Goal: Information Seeking & Learning: Learn about a topic

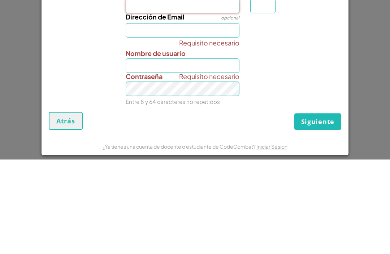
scroll to position [-10, 0]
click at [214, 94] on input "Nombre de pila" at bounding box center [183, 101] width 114 height 14
paste input "AlexrmzzR"
type input "AlexrmzzR"
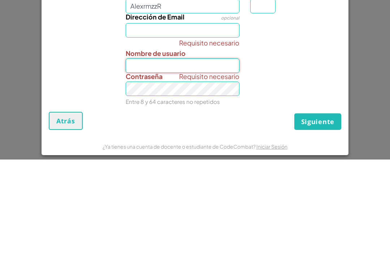
click at [168, 154] on input "Nombre de usuario" at bounding box center [183, 161] width 114 height 14
type input "AlexrmzzR"
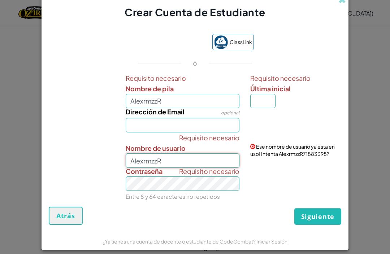
scroll to position [0, 0]
click at [335, 11] on div "Crear Cuenta de Estudiante" at bounding box center [195, 6] width 307 height 27
click at [344, 4] on span at bounding box center [343, 0] width 8 height 8
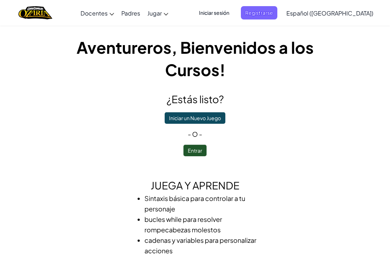
click at [234, 13] on span "Iniciar sesión" at bounding box center [214, 12] width 39 height 13
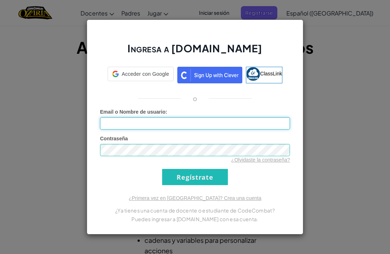
click at [253, 122] on input "Email o Nombre de usuario :" at bounding box center [195, 123] width 190 height 12
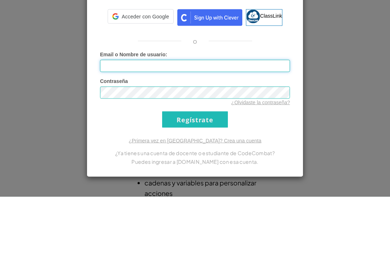
type input "AlexrmzzR"
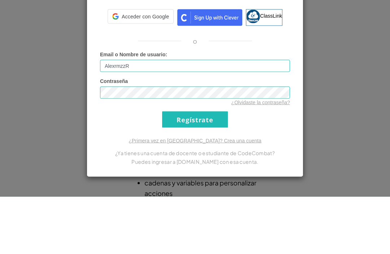
click at [195, 169] on input "Regístrate" at bounding box center [195, 177] width 66 height 16
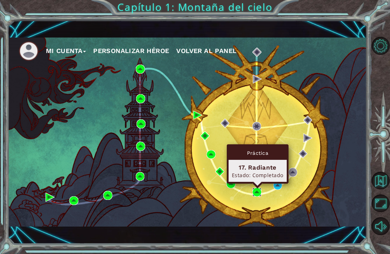
click at [256, 193] on img at bounding box center [257, 192] width 9 height 9
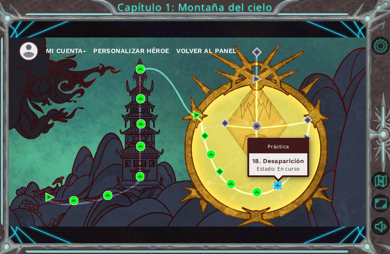
click at [280, 186] on img at bounding box center [278, 185] width 9 height 9
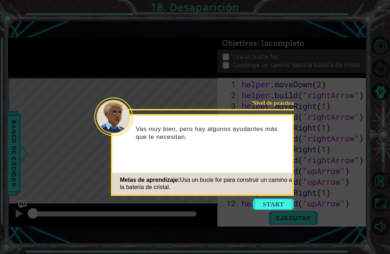
click at [272, 201] on button "Start" at bounding box center [273, 205] width 41 height 12
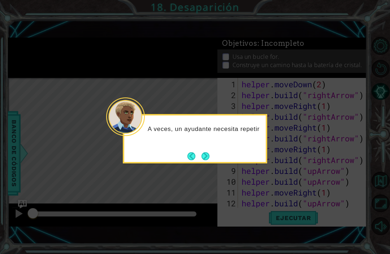
click at [209, 155] on button "Next" at bounding box center [206, 157] width 8 height 8
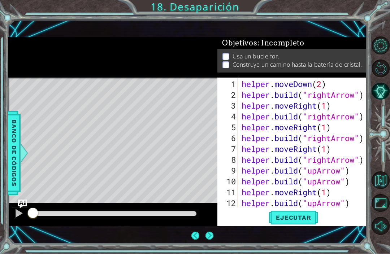
scroll to position [33, 0]
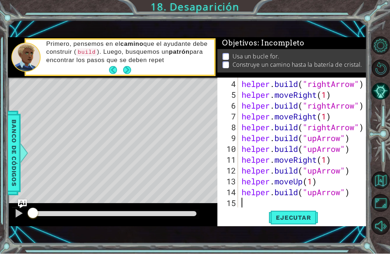
click at [297, 222] on span "Ejecutar" at bounding box center [294, 218] width 50 height 7
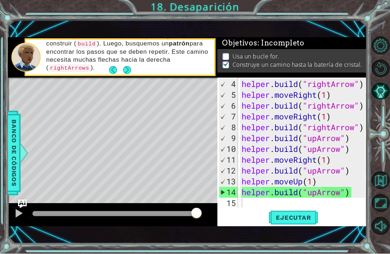
click at [125, 74] on button "Next" at bounding box center [127, 70] width 8 height 8
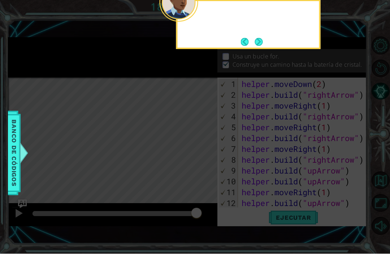
scroll to position [0, 0]
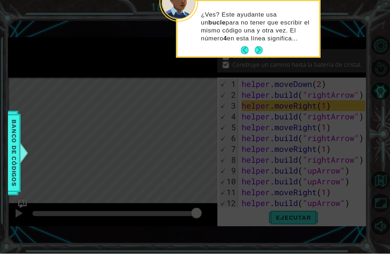
click at [258, 53] on button "Next" at bounding box center [259, 51] width 8 height 8
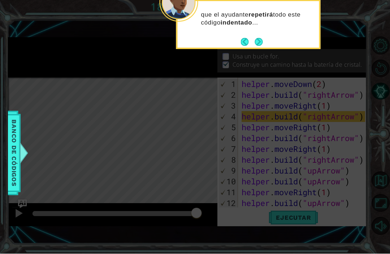
click at [260, 44] on button "Next" at bounding box center [259, 42] width 8 height 8
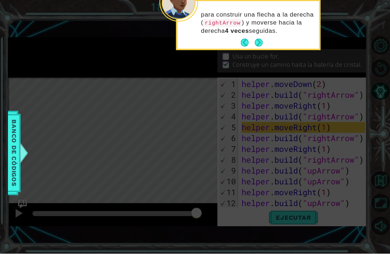
click at [259, 40] on button "Next" at bounding box center [259, 43] width 8 height 8
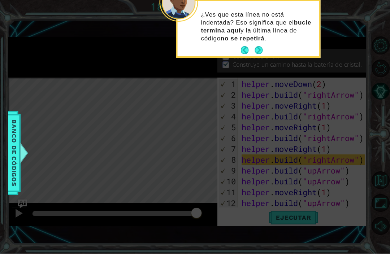
click at [259, 50] on button "Next" at bounding box center [259, 51] width 8 height 8
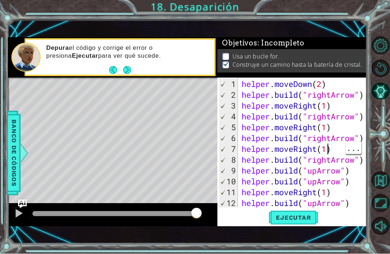
click at [328, 162] on div "helper . moveDown ( 2 ) helper . build ( "rightArrow" ) helper . moveRight ( 1 …" at bounding box center [304, 155] width 129 height 152
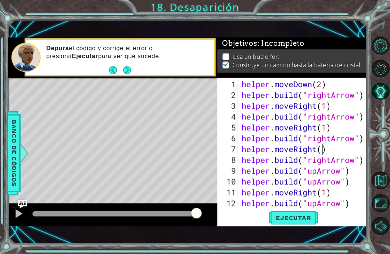
scroll to position [0, 4]
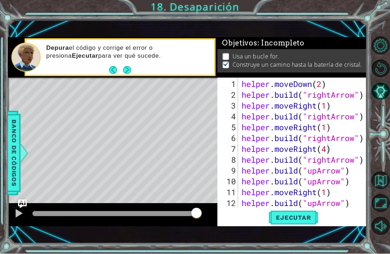
click at [297, 226] on button "Ejecutar" at bounding box center [294, 218] width 50 height 15
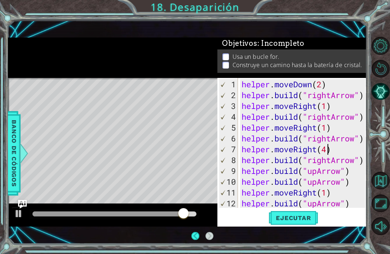
scroll to position [20, 0]
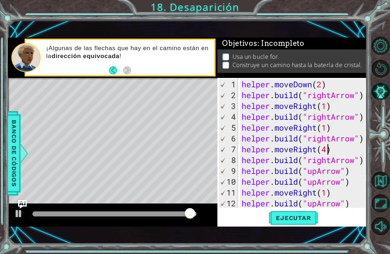
click at [93, 216] on div at bounding box center [112, 214] width 158 height 5
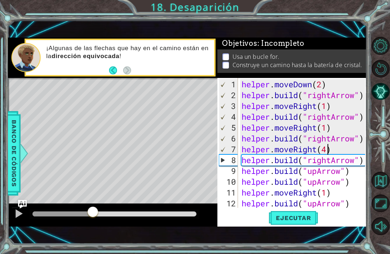
click at [99, 215] on div at bounding box center [92, 212] width 13 height 13
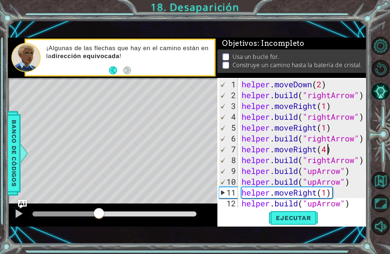
click at [70, 215] on div at bounding box center [66, 214] width 66 height 5
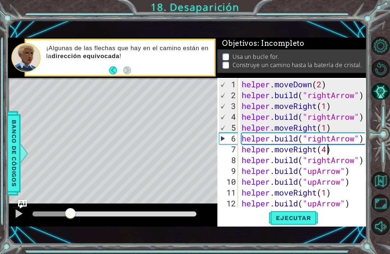
click at [24, 212] on button at bounding box center [19, 214] width 14 height 15
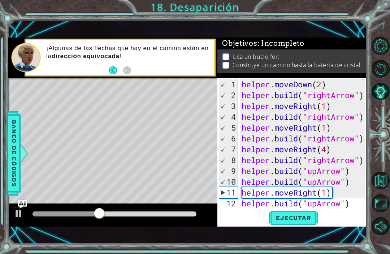
click at [297, 220] on span "Ejecutar" at bounding box center [294, 218] width 50 height 7
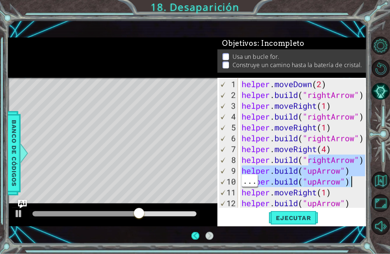
scroll to position [23, 0]
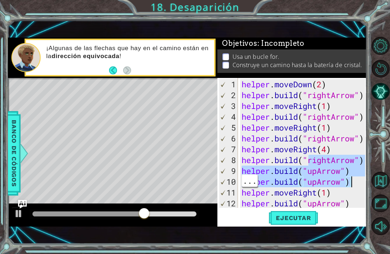
click at [233, 168] on div "9" at bounding box center [228, 171] width 19 height 11
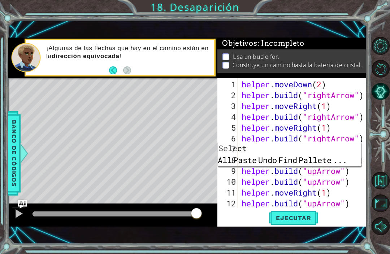
type textarea "helper.build("upArrow")"
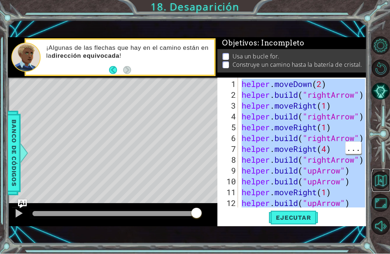
click at [375, 190] on button "Volver al mapa" at bounding box center [381, 181] width 18 height 18
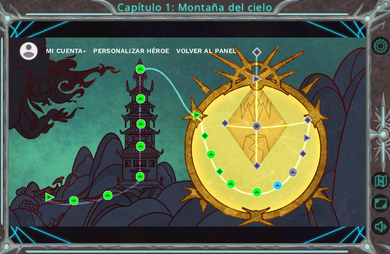
click at [279, 205] on div "Mi Cuenta Personalizar héroe Volver al panel" at bounding box center [187, 132] width 359 height 189
click at [278, 207] on div "Mi Cuenta Personalizar héroe Volver al panel" at bounding box center [187, 132] width 359 height 189
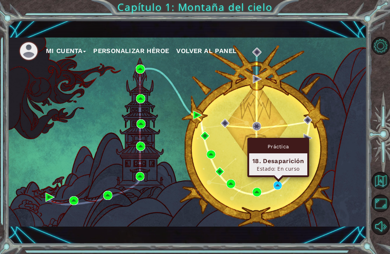
click at [281, 181] on img at bounding box center [278, 185] width 9 height 9
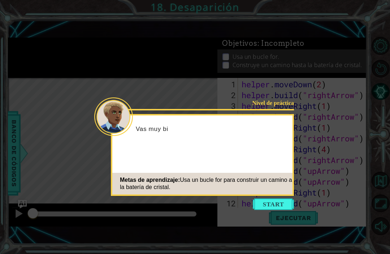
click at [277, 200] on button "Start" at bounding box center [273, 205] width 41 height 12
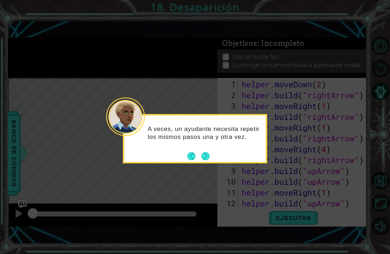
click at [209, 155] on button "Next" at bounding box center [206, 157] width 8 height 8
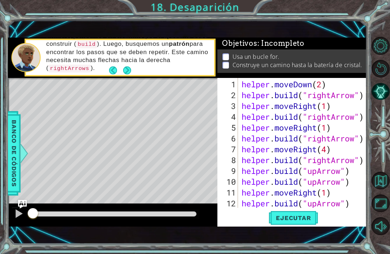
click at [131, 71] on button "Next" at bounding box center [127, 70] width 8 height 8
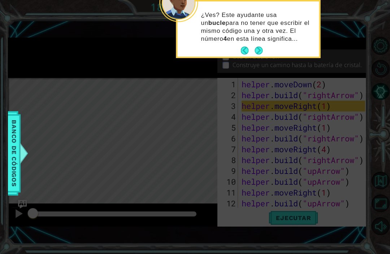
click at [327, 107] on icon at bounding box center [195, 62] width 390 height 385
click at [260, 52] on button "Next" at bounding box center [259, 51] width 8 height 8
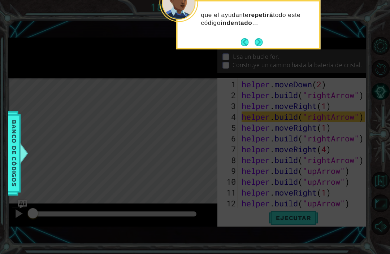
click at [260, 43] on button "Next" at bounding box center [259, 42] width 8 height 8
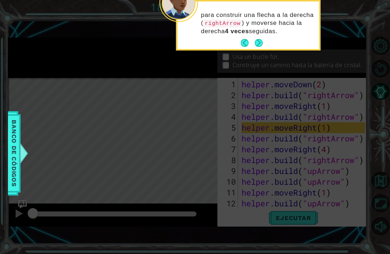
click at [257, 39] on button "Next" at bounding box center [259, 43] width 8 height 8
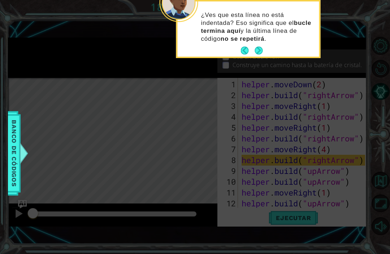
click at [259, 52] on button "Next" at bounding box center [259, 51] width 8 height 8
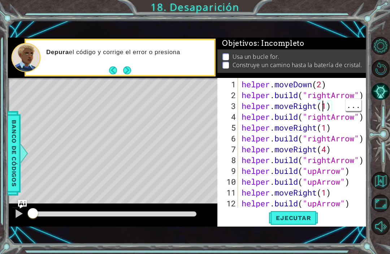
click at [326, 106] on div "helper . moveDown ( 2 ) helper . build ( "rightArrow" ) helper . moveRight ( 1 …" at bounding box center [304, 155] width 129 height 152
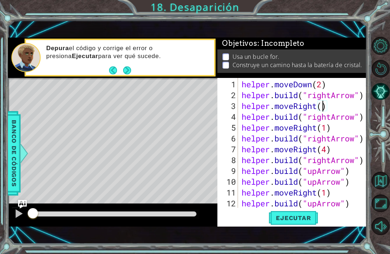
scroll to position [0, 4]
type textarea "helper.moveRight(4)"
click at [295, 215] on span "Ejecutar" at bounding box center [294, 218] width 50 height 7
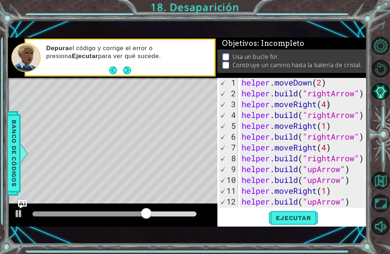
scroll to position [0, 0]
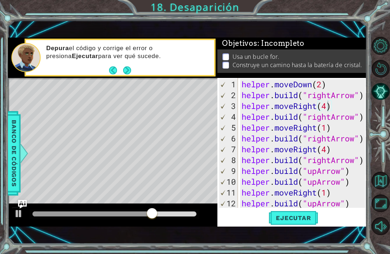
click at [386, 74] on button "Reiniciar nivel" at bounding box center [381, 69] width 18 height 18
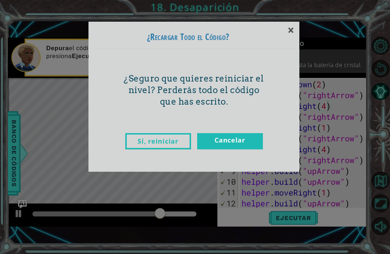
click at [258, 147] on link "Cancelar" at bounding box center [230, 141] width 66 height 16
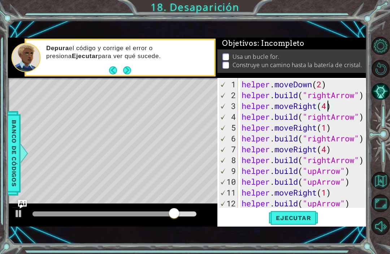
click at [374, 76] on button "Reiniciar nivel" at bounding box center [381, 69] width 18 height 18
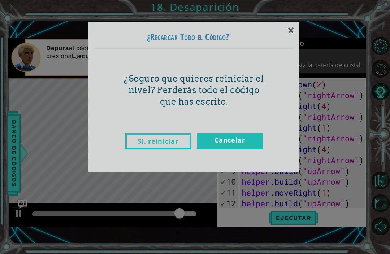
click at [245, 144] on link "Cancelar" at bounding box center [230, 141] width 66 height 16
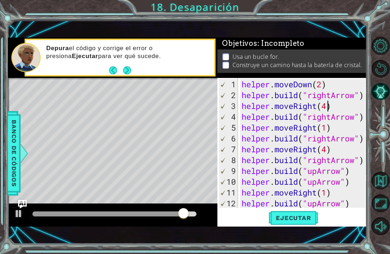
click at [379, 77] on button "Reiniciar nivel" at bounding box center [381, 69] width 18 height 18
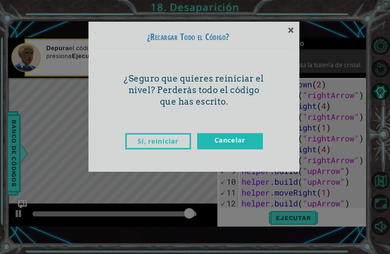
click at [163, 138] on link "Sí, reiniciar" at bounding box center [158, 141] width 66 height 16
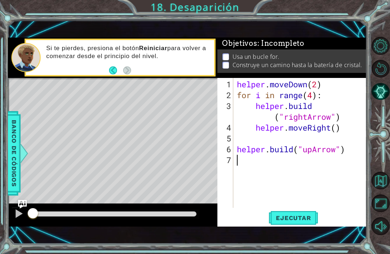
click at [305, 219] on span "Ejecutar" at bounding box center [294, 218] width 50 height 7
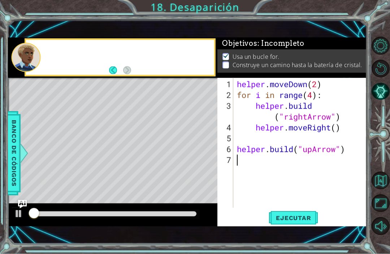
scroll to position [20, 0]
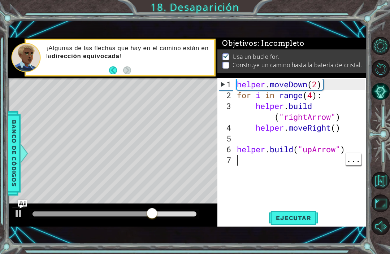
click at [297, 163] on div "helper . moveDown ( 2 ) for i in range ( 4 ) : helper . build ( "rightArrow" ) …" at bounding box center [303, 155] width 134 height 152
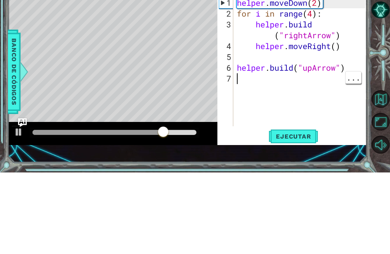
click at [276, 84] on div "helper . moveDown ( 2 ) for i in range ( 4 ) : helper . build ( "rightArrow" ) …" at bounding box center [303, 155] width 134 height 152
click at [279, 85] on div "helper . moveDown ( 2 ) for i in range ( 4 ) : helper . build ( "rightArrow" ) …" at bounding box center [303, 155] width 134 height 152
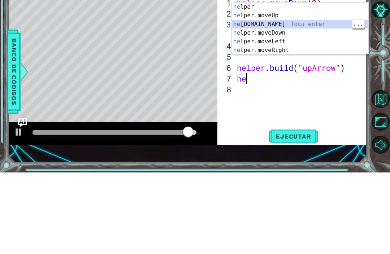
click at [295, 84] on div "he lper Toca enter he lper.moveUp Toca enter he lper.build Toca enter he lper.m…" at bounding box center [300, 118] width 137 height 69
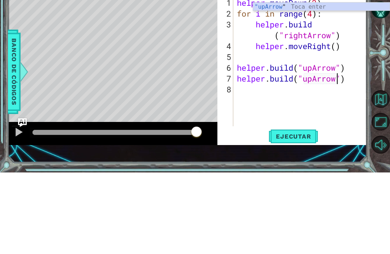
scroll to position [24, 0]
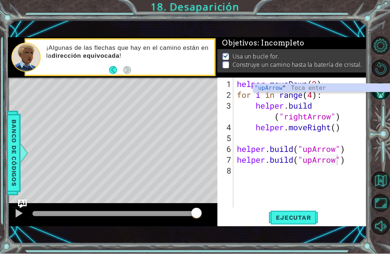
click at [302, 215] on span "Ejecutar" at bounding box center [294, 218] width 50 height 7
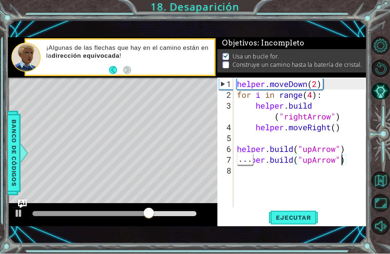
click at [340, 160] on div "helper . moveDown ( 2 ) for i in range ( 4 ) : helper . build ( "rightArrow" ) …" at bounding box center [303, 155] width 134 height 152
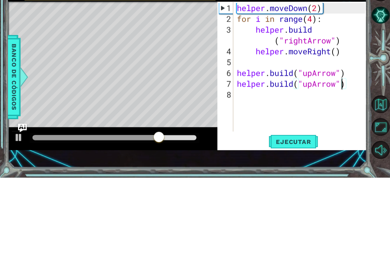
click at [359, 81] on div "helper . moveDown ( 2 ) for i in range ( 4 ) : helper . build ( "rightArrow" ) …" at bounding box center [303, 155] width 134 height 152
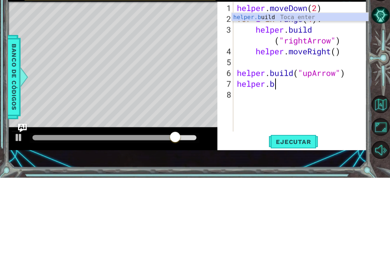
scroll to position [0, 1]
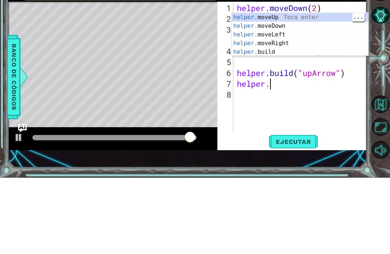
click at [281, 89] on div "helper. moveUp Toca enter helper. moveDown Toca enter helper. moveLeft Toca ent…" at bounding box center [300, 119] width 137 height 61
type textarea "helper.moveUp(1)"
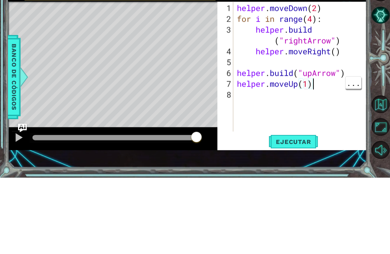
scroll to position [0, 0]
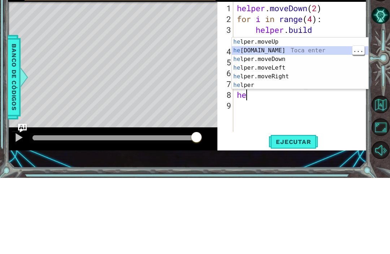
click at [292, 114] on div "he lper.moveUp Toca enter he lper.build Toca enter he lper.moveDown Toca enter …" at bounding box center [300, 148] width 137 height 69
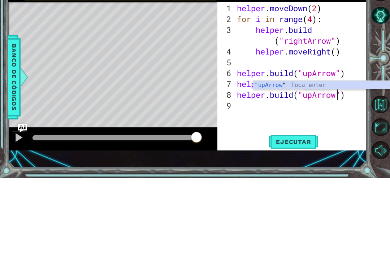
scroll to position [0, 5]
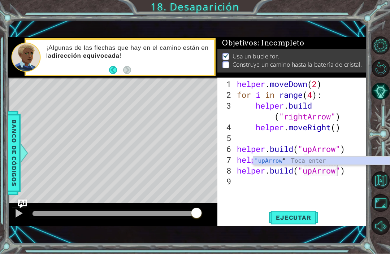
type textarea "helper.build("upArrow")"
click at [302, 218] on span "Ejecutar" at bounding box center [294, 218] width 50 height 7
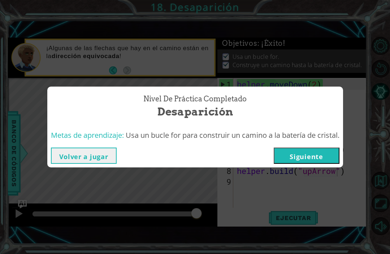
click at [325, 156] on button "Siguiente" at bounding box center [307, 156] width 66 height 16
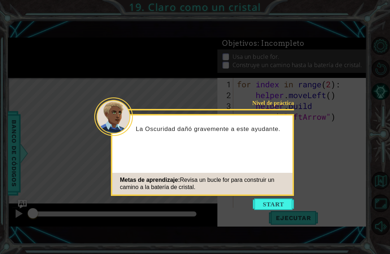
click at [276, 205] on button "Start" at bounding box center [273, 205] width 41 height 12
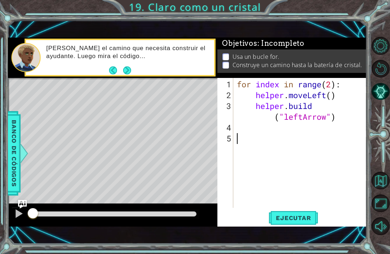
click at [297, 246] on div "1 ההההההההההההההההההההההההההההההההההההההההההההההההההההההההההההההההההההההההההההה…" at bounding box center [195, 127] width 390 height 254
click at [302, 243] on div "1 ההההההההההההההההההההההההההההההההההההההההההההההההההההההההההההההההההההההההההההה…" at bounding box center [187, 132] width 359 height 224
click at [127, 68] on button "Next" at bounding box center [127, 70] width 8 height 8
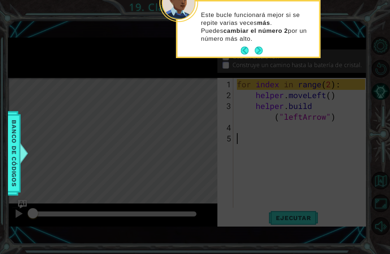
click at [261, 50] on button "Next" at bounding box center [259, 51] width 8 height 8
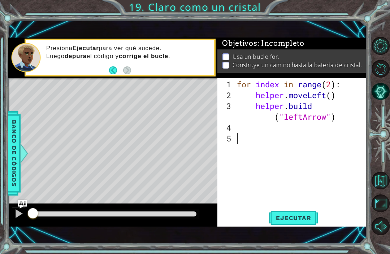
click at [303, 216] on span "Ejecutar" at bounding box center [294, 218] width 50 height 7
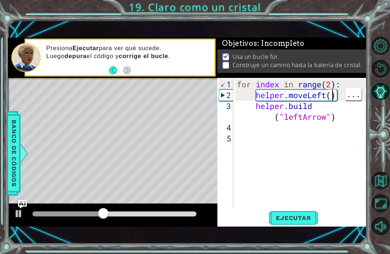
click at [332, 95] on div "for index in range ( 2 ) : helper . moveLeft ( ) helper . build ( "leftArrow" )" at bounding box center [302, 155] width 133 height 152
click at [332, 83] on div "for index in range ( 2 ) : helper . moveLeft ( ) helper . build ( "leftArrow" )" at bounding box center [302, 155] width 133 height 152
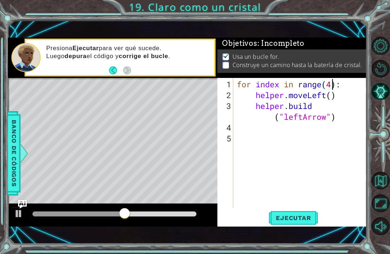
scroll to position [0, 4]
type textarea "for index in range(4):"
click at [304, 215] on span "Ejecutar" at bounding box center [294, 218] width 50 height 7
